Goal: Task Accomplishment & Management: Manage account settings

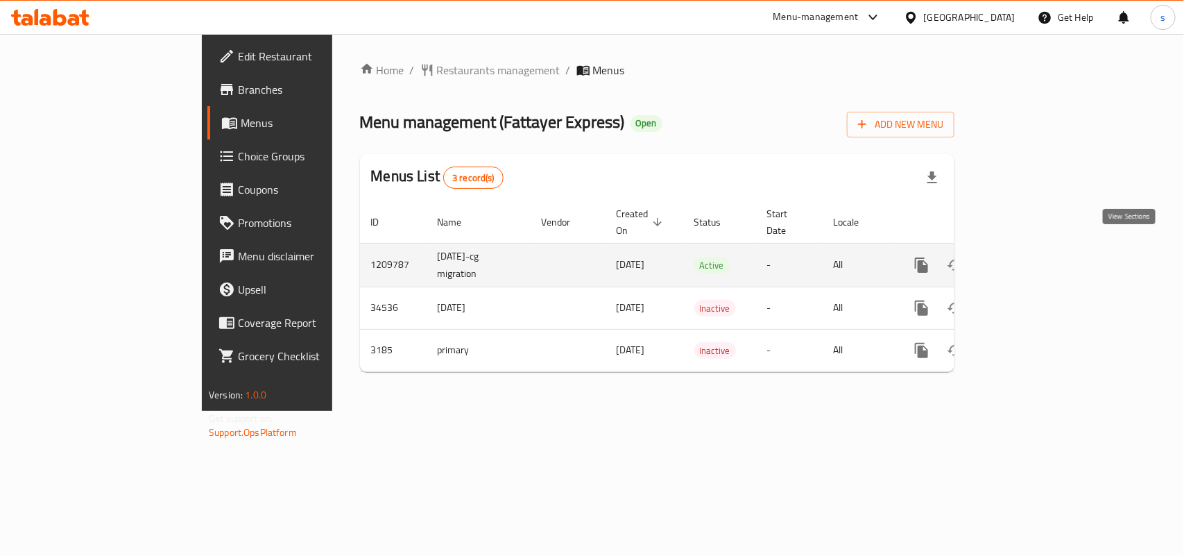
click at [1038, 248] on link "enhanced table" at bounding box center [1021, 264] width 33 height 33
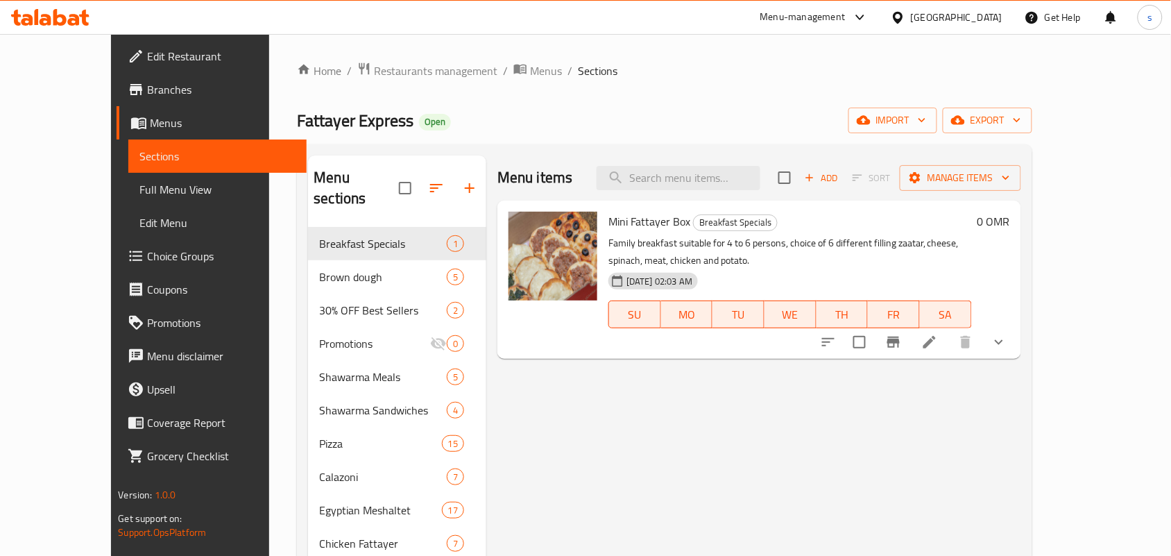
click at [147, 248] on span "Choice Groups" at bounding box center [221, 256] width 148 height 17
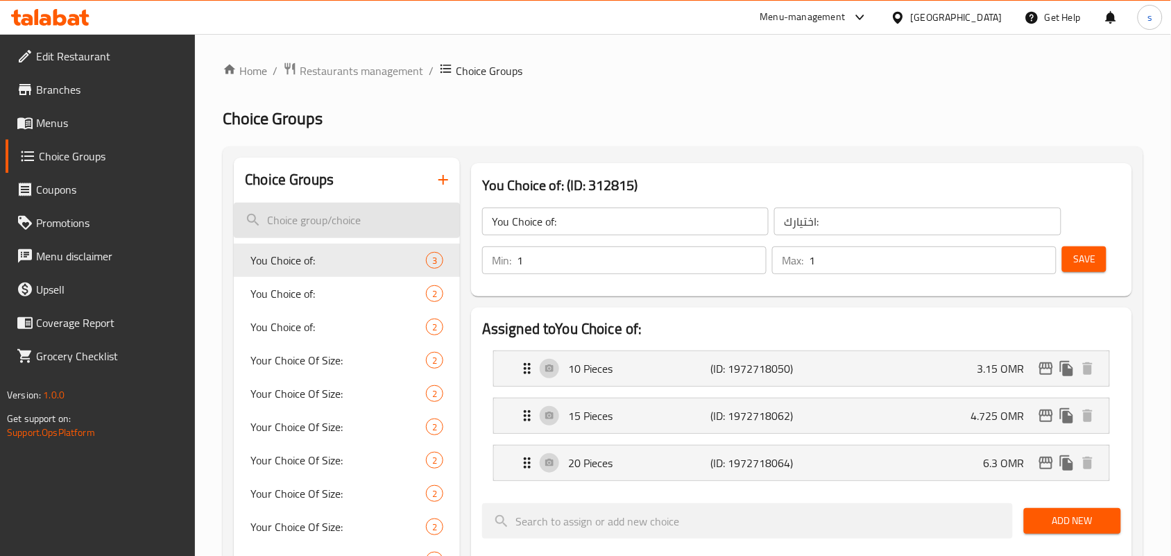
click at [341, 217] on input "search" at bounding box center [347, 220] width 226 height 35
paste input "Additions"
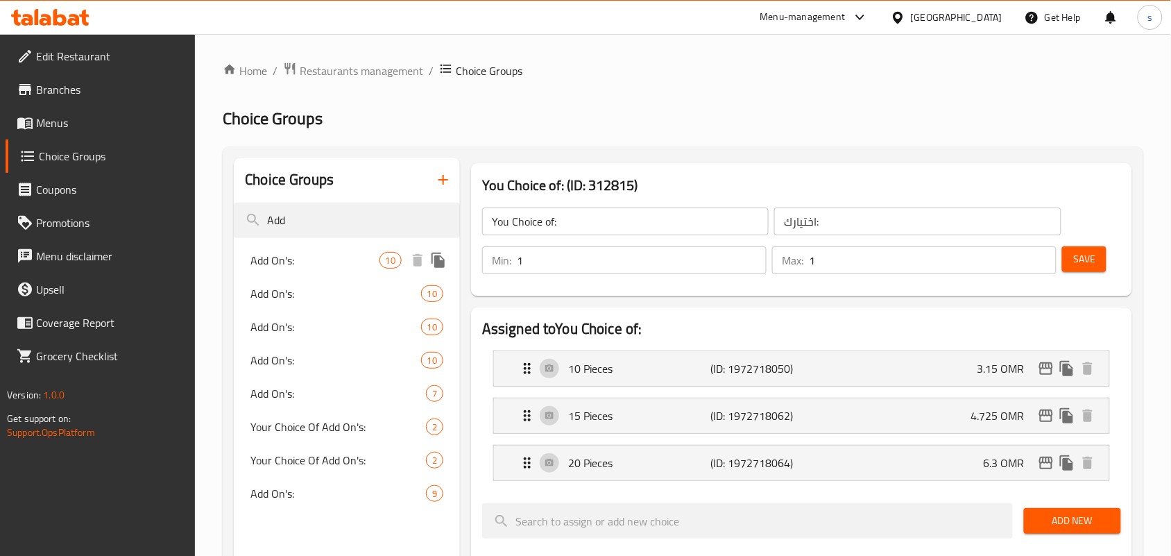
type input "Add"
click at [328, 254] on span "Add On's:" at bounding box center [314, 260] width 128 height 17
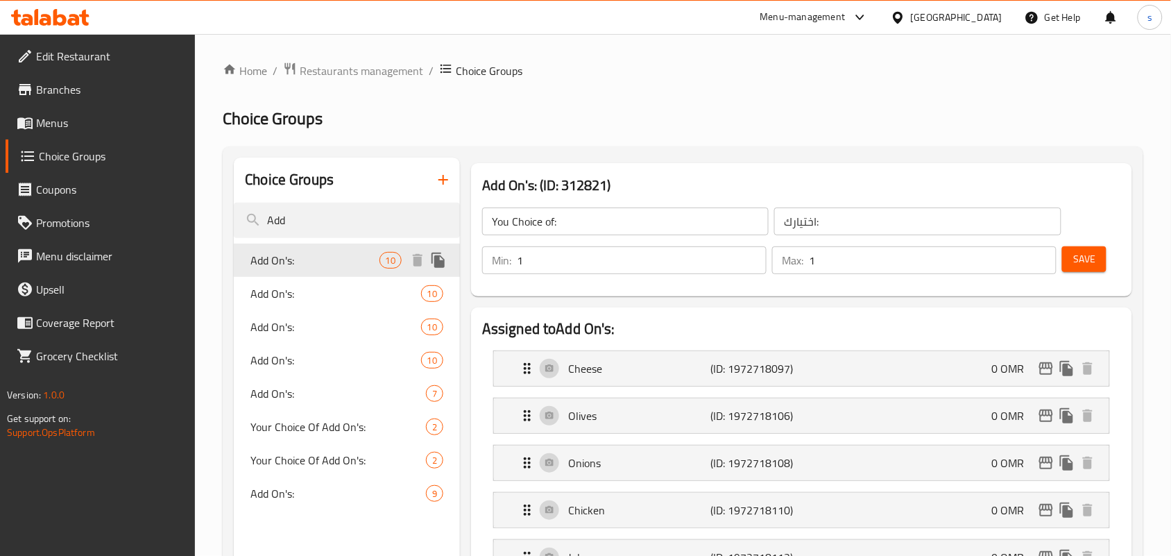
type input "Add On's:"
type input "إضافات:"
type input "0"
type input "10"
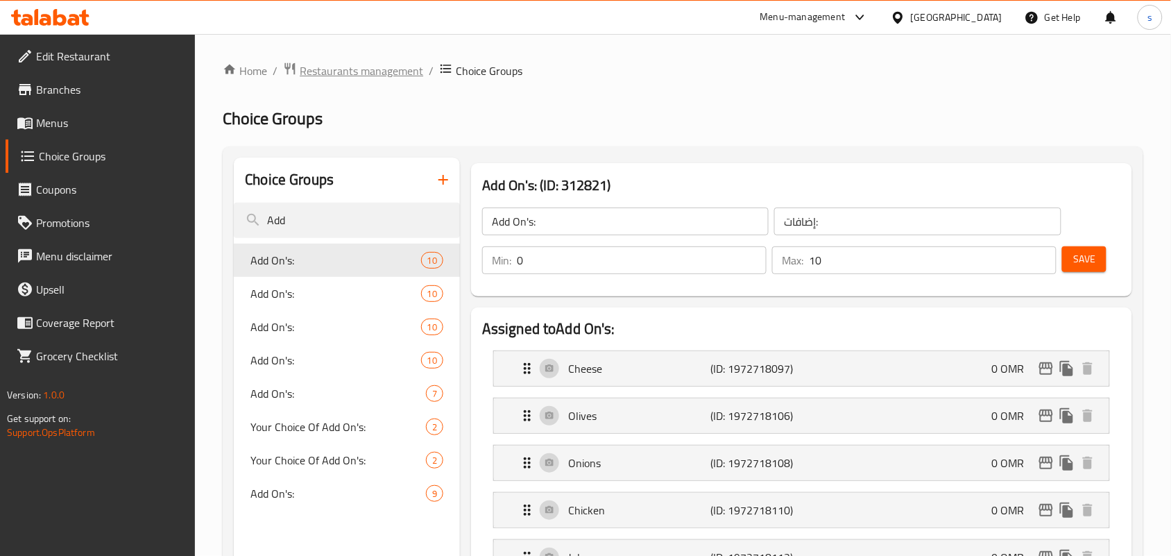
click at [378, 70] on span "Restaurants management" at bounding box center [361, 70] width 123 height 17
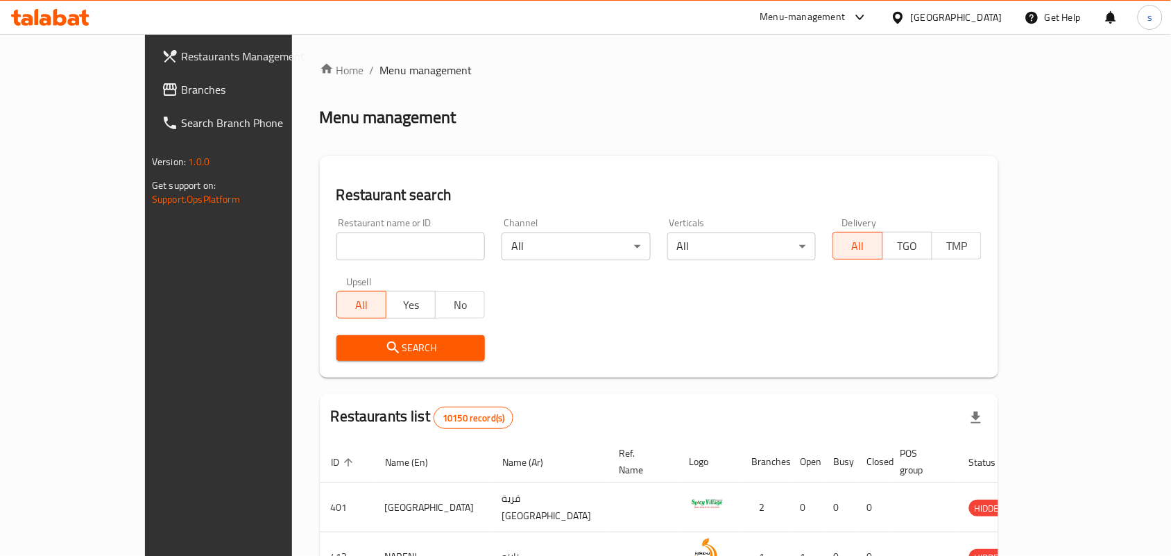
click at [382, 259] on input "search" at bounding box center [410, 246] width 149 height 28
click at [181, 114] on span "Search Branch Phone" at bounding box center [255, 122] width 148 height 17
click at [181, 91] on span "Branches" at bounding box center [255, 89] width 148 height 17
